Goal: Task Accomplishment & Management: Manage account settings

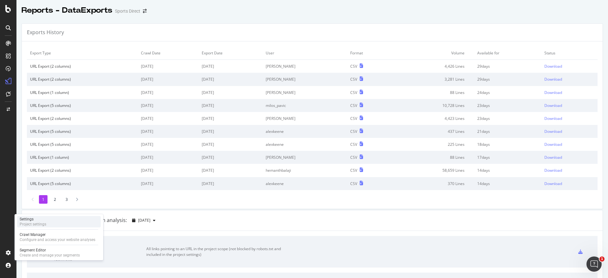
click at [36, 220] on div "Settings" at bounding box center [33, 219] width 27 height 5
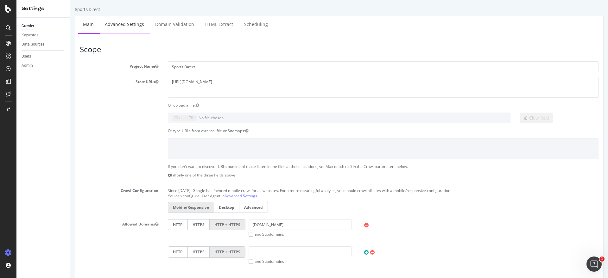
click at [127, 27] on link "Advanced Settings" at bounding box center [124, 24] width 49 height 17
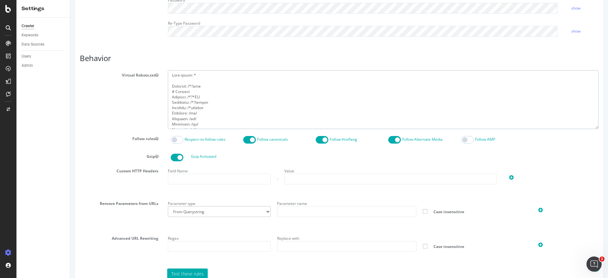
drag, startPoint x: 201, startPoint y: 87, endPoint x: 162, endPoint y: 84, distance: 39.1
click at [163, 84] on div at bounding box center [383, 99] width 440 height 59
click at [115, 114] on div "Virtual Robots.txt" at bounding box center [339, 99] width 528 height 59
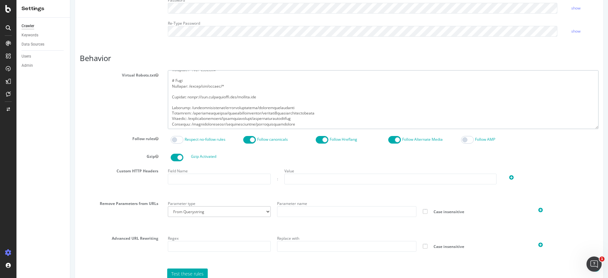
drag, startPoint x: 170, startPoint y: 74, endPoint x: 317, endPoint y: 125, distance: 155.8
click at [317, 125] on textarea at bounding box center [383, 99] width 431 height 59
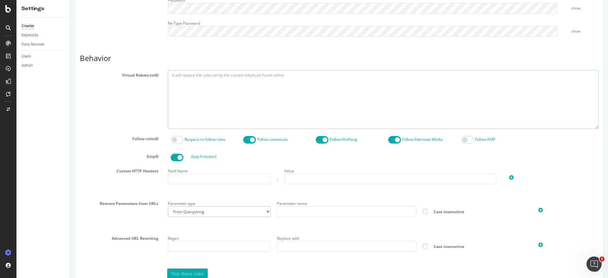
scroll to position [0, 0]
click at [100, 122] on div "Virtual Robots.txt" at bounding box center [339, 99] width 528 height 59
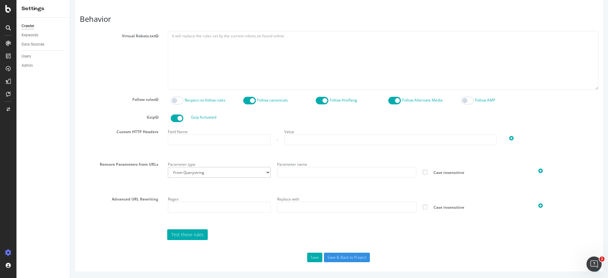
scroll to position [276, 0]
click at [314, 257] on button "Save" at bounding box center [314, 258] width 15 height 10
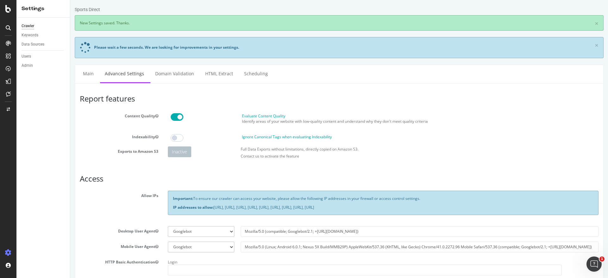
scroll to position [0, 0]
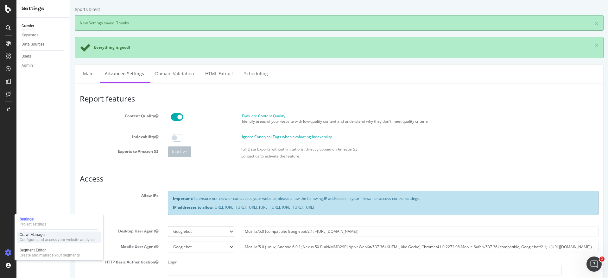
click at [43, 237] on div "Crawl Manager" at bounding box center [58, 235] width 76 height 5
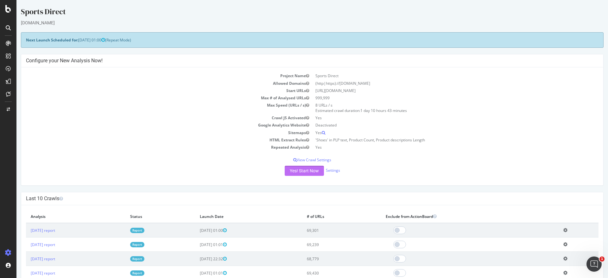
click at [294, 173] on button "Yes! Start Now" at bounding box center [304, 171] width 39 height 10
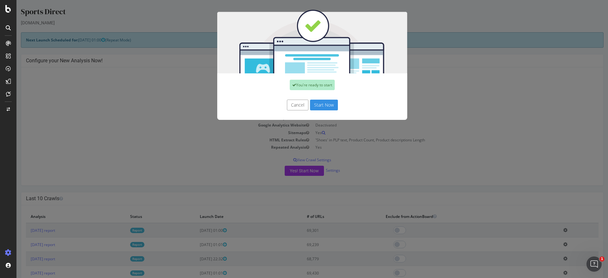
click at [328, 107] on button "Start Now" at bounding box center [324, 105] width 28 height 11
